Goal: Task Accomplishment & Management: Use online tool/utility

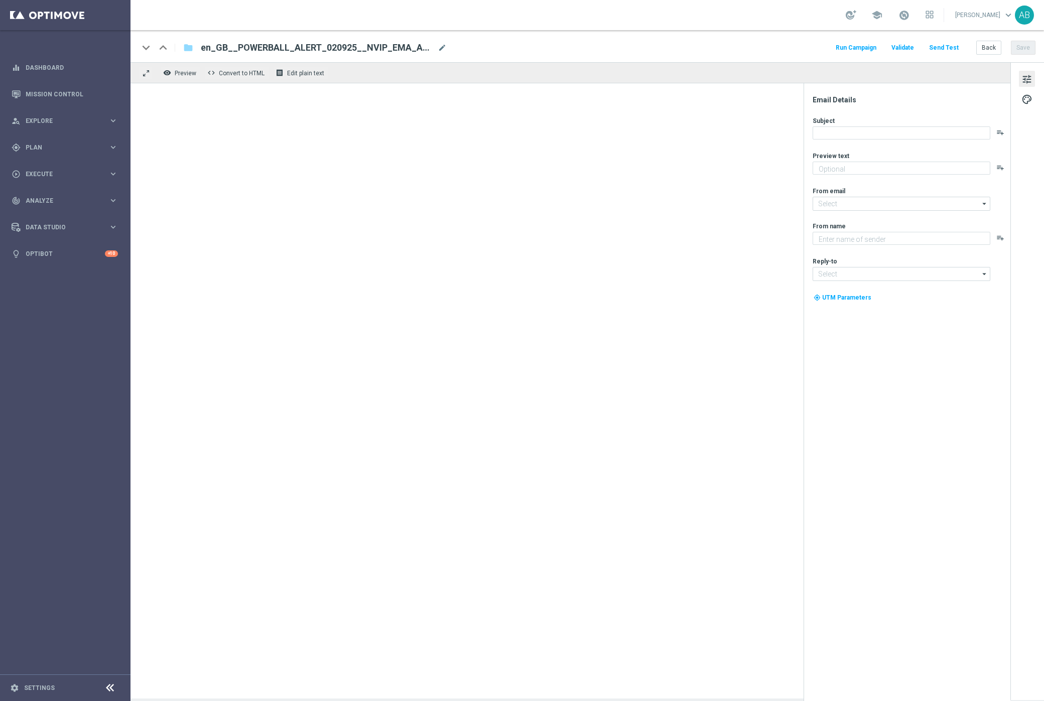
type textarea "Now in excess of £950 million!"
type textarea "Lottoland"
type input "[EMAIL_ADDRESS][DOMAIN_NAME]"
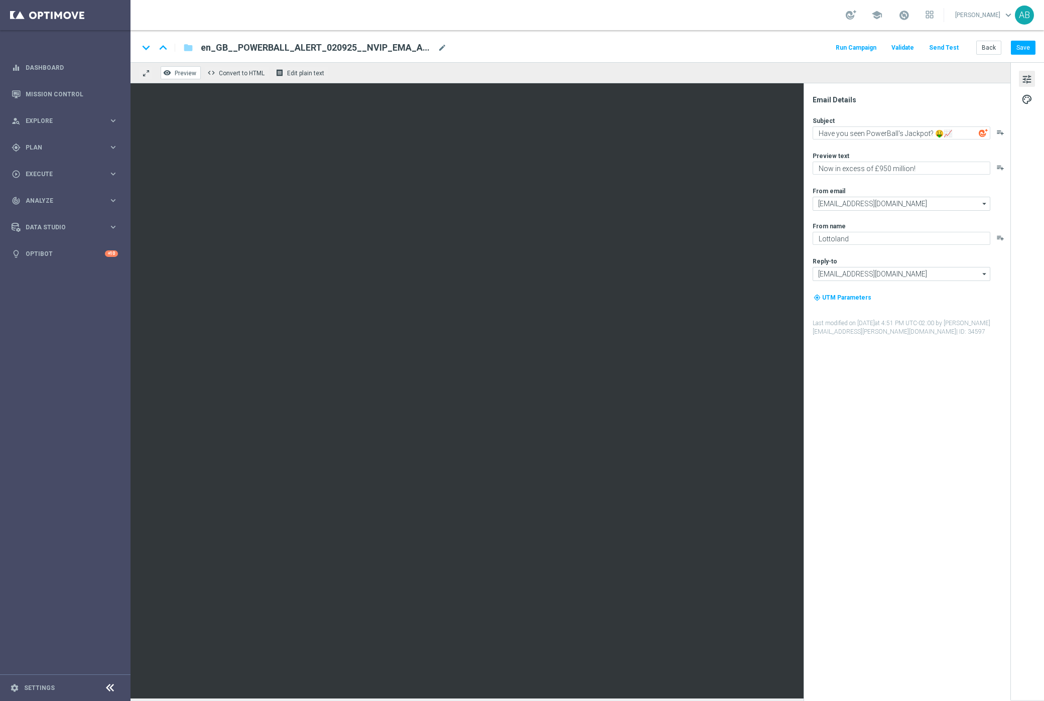
click at [187, 72] on span "Preview" at bounding box center [186, 73] width 22 height 7
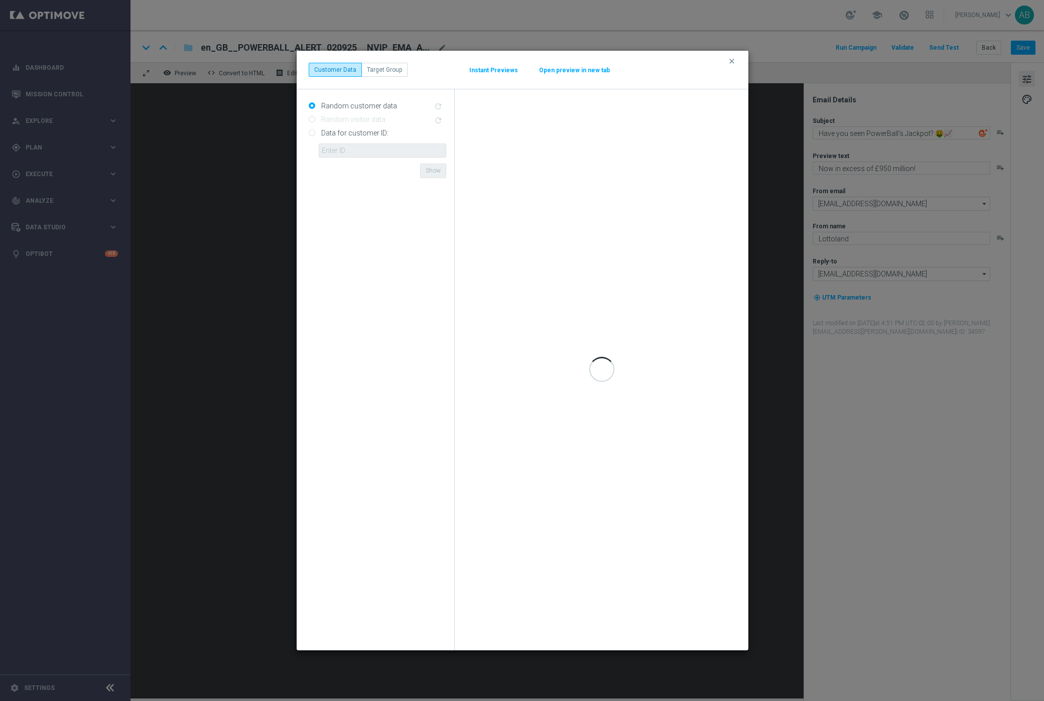
click at [328, 131] on label "Data for customer ID:" at bounding box center [354, 132] width 70 height 9
click at [315, 131] on input "Data for customer ID:" at bounding box center [312, 133] width 7 height 7
radio input "true"
click at [334, 153] on input "text" at bounding box center [382, 150] width 127 height 14
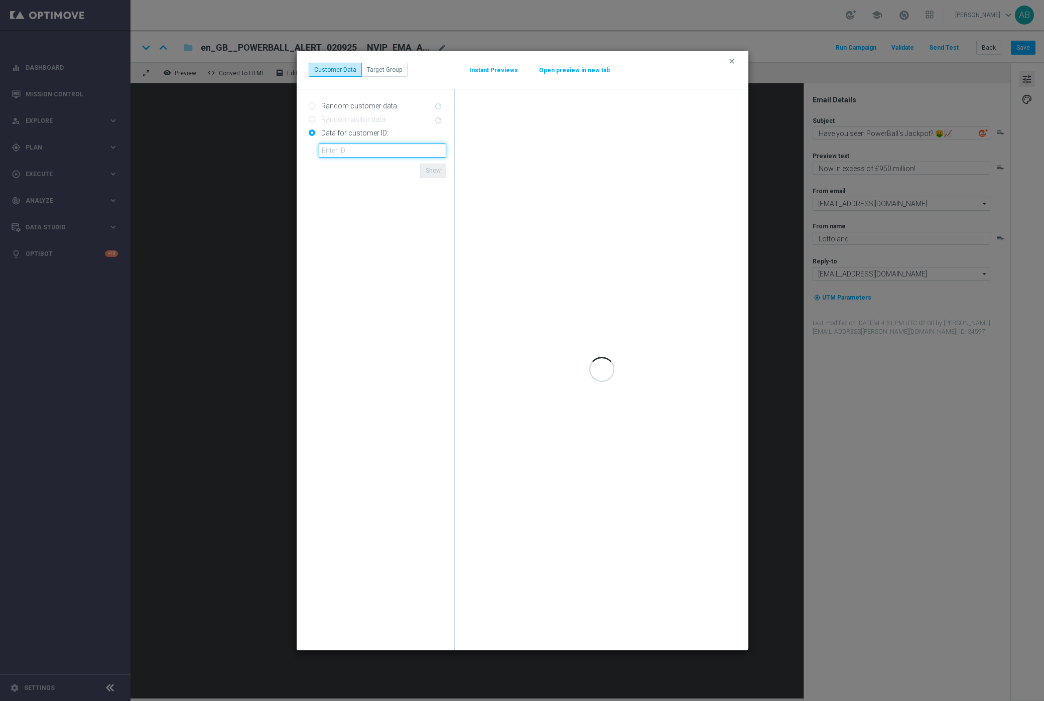
type input "4832825"
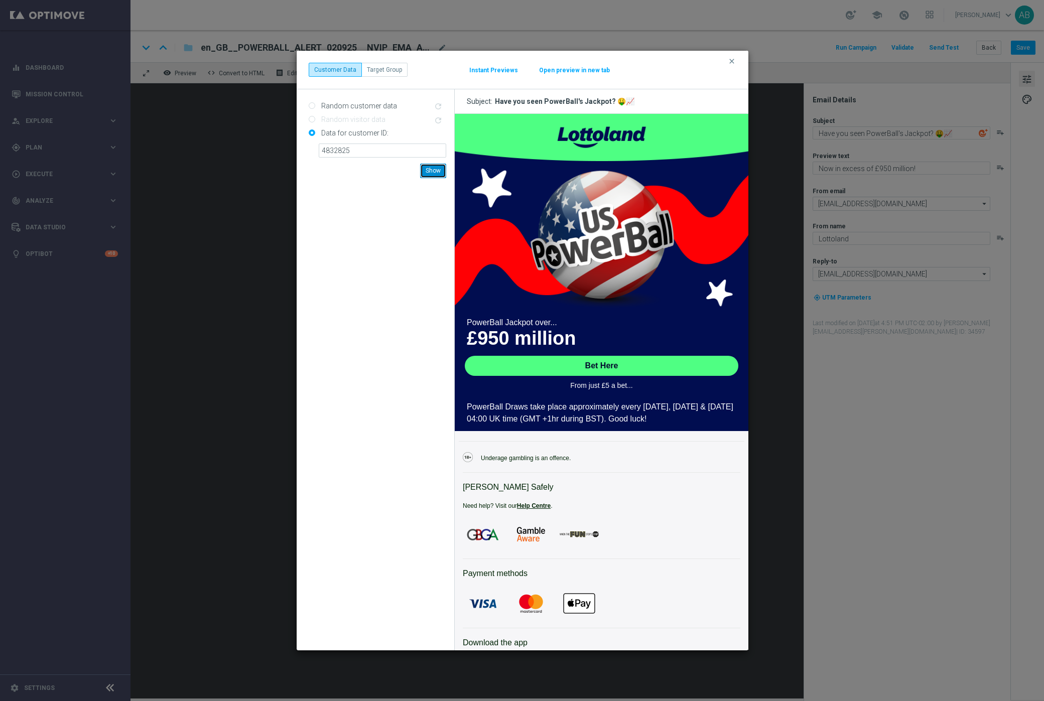
click at [432, 172] on button "Show" at bounding box center [433, 171] width 26 height 14
click at [577, 69] on button "Open preview in new tab" at bounding box center [574, 70] width 72 height 8
